Goal: Communication & Community: Participate in discussion

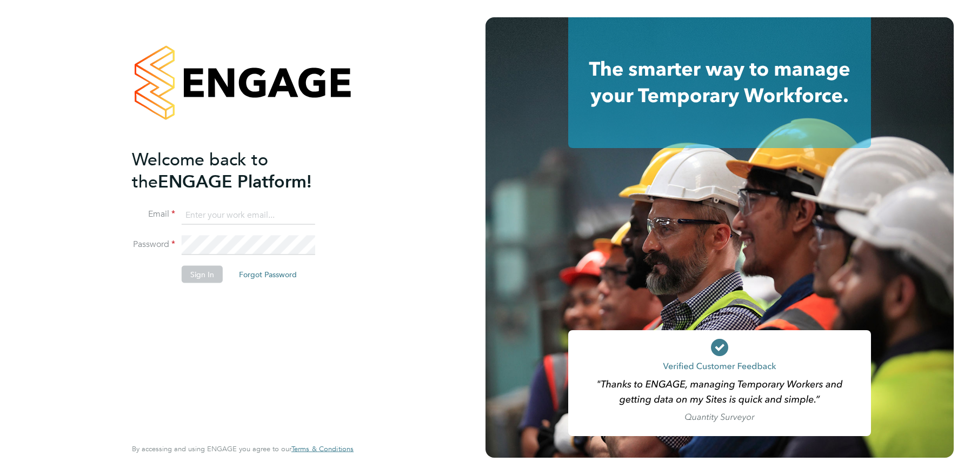
type input "hana@tr2rec.com"
click at [203, 276] on button "Sign In" at bounding box center [202, 274] width 41 height 17
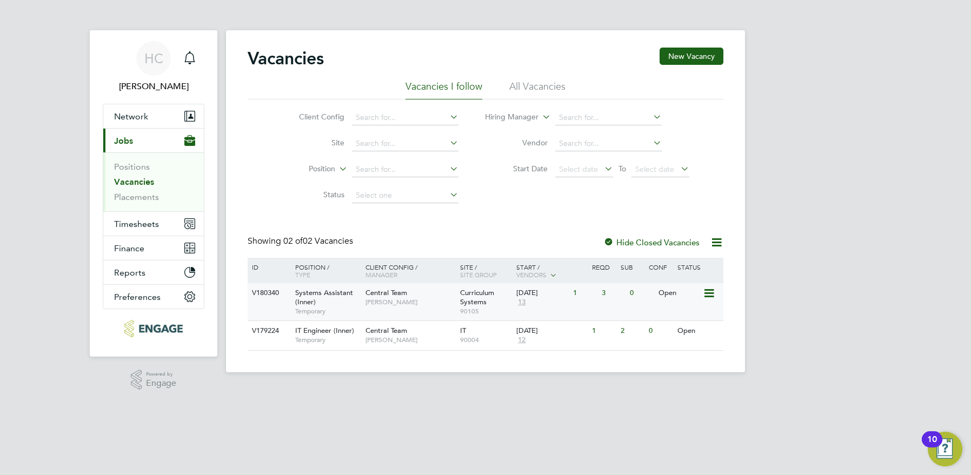
click at [386, 304] on span "[PERSON_NAME]" at bounding box center [410, 302] width 89 height 9
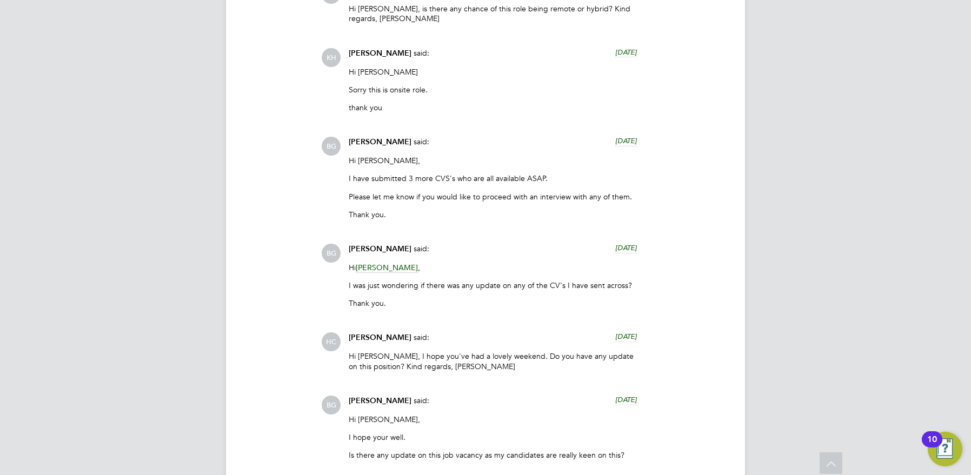
scroll to position [3209, 0]
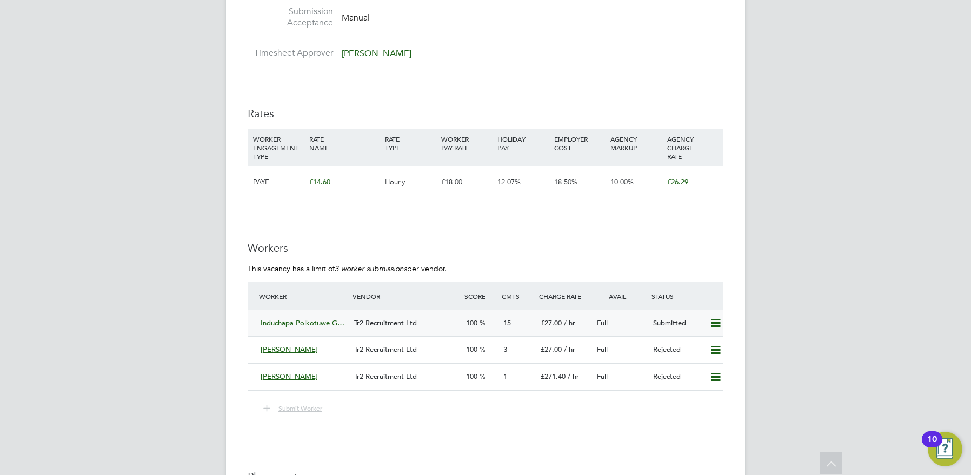
click at [401, 324] on span "Tr2 Recruitment Ltd" at bounding box center [385, 323] width 63 height 9
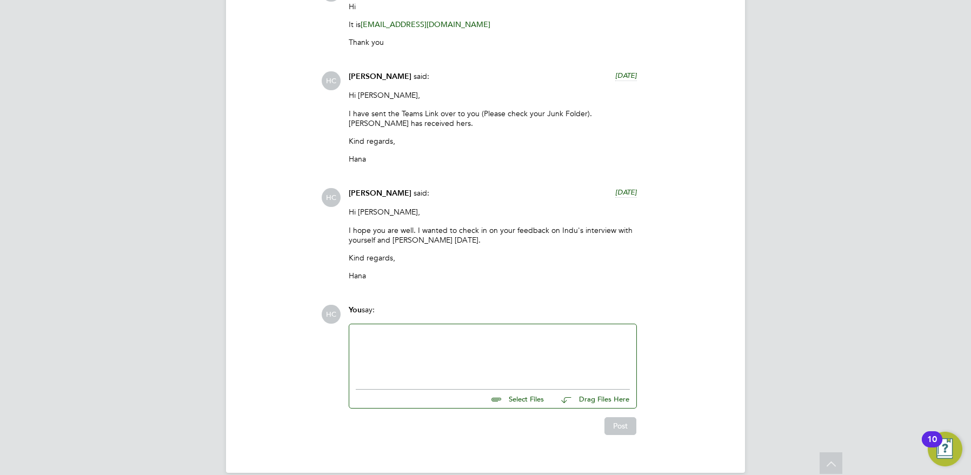
click at [394, 347] on div at bounding box center [493, 354] width 274 height 47
click at [414, 345] on div at bounding box center [493, 354] width 274 height 47
click at [365, 331] on div "[PERSON_NAME], I hope you are well." at bounding box center [493, 354] width 274 height 47
click at [456, 351] on div "I hope you are well." at bounding box center [493, 356] width 274 height 10
click at [448, 351] on div "I hope you are well. I wanted to check in and see if you had made a decision ab…" at bounding box center [493, 360] width 274 height 19
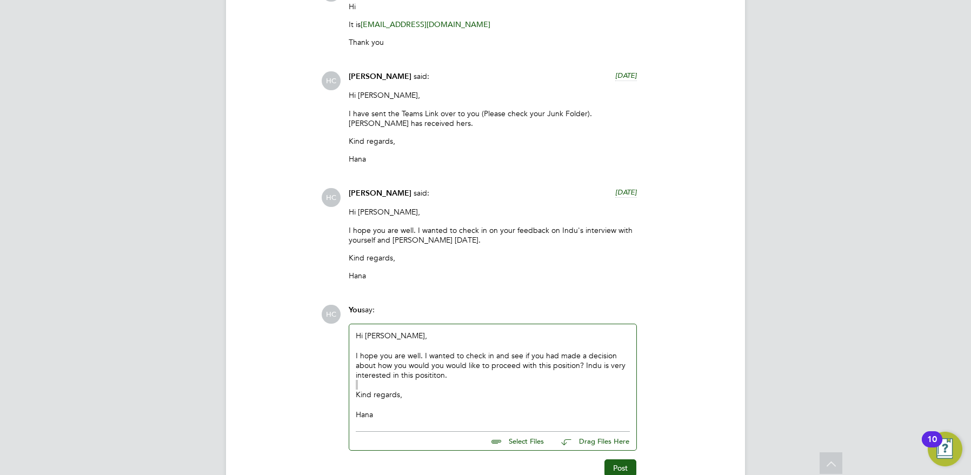
scroll to position [10, 87]
click at [624, 460] on button "Post" at bounding box center [621, 468] width 32 height 17
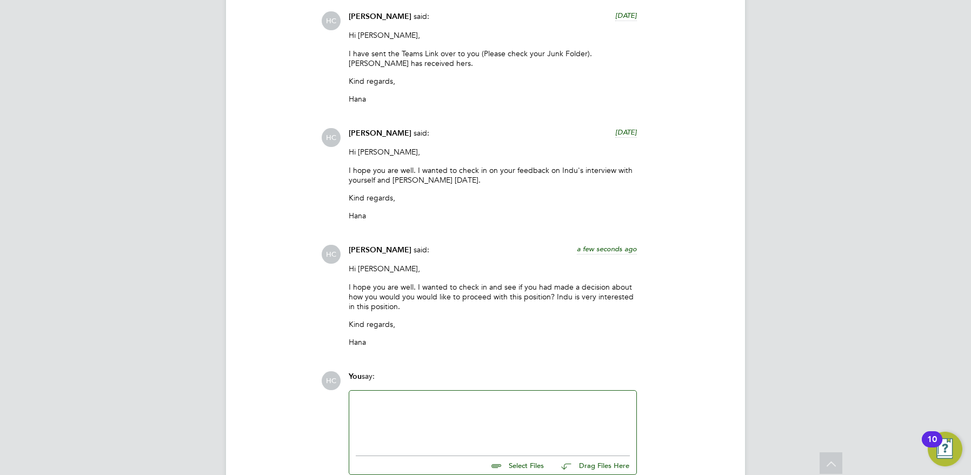
scroll to position [2419, 0]
